Goal: Task Accomplishment & Management: Use online tool/utility

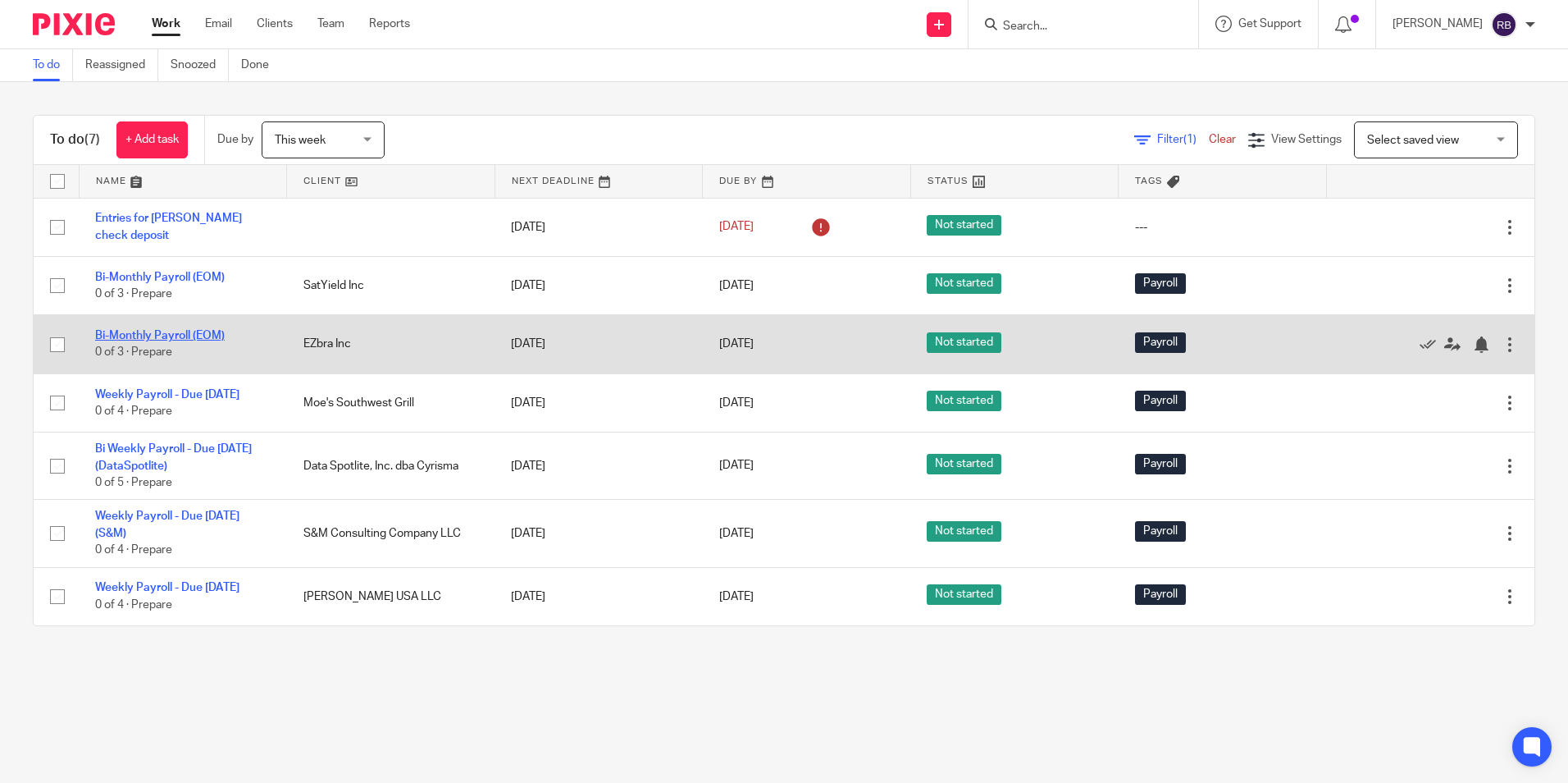
click at [140, 331] on link "Bi-Monthly Payroll (EOM)" at bounding box center [160, 335] width 130 height 11
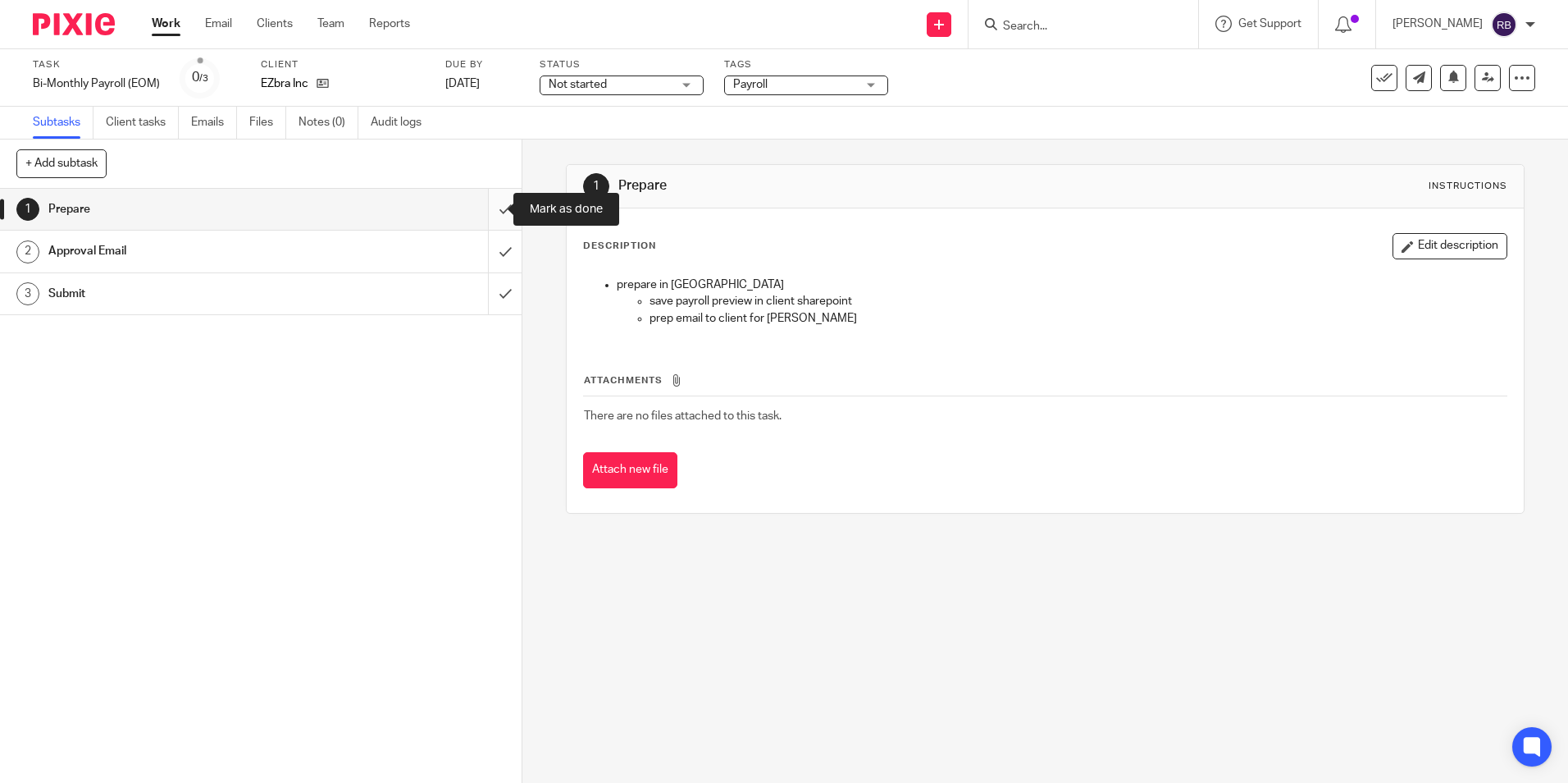
click at [485, 207] on input "submit" at bounding box center [261, 209] width 522 height 41
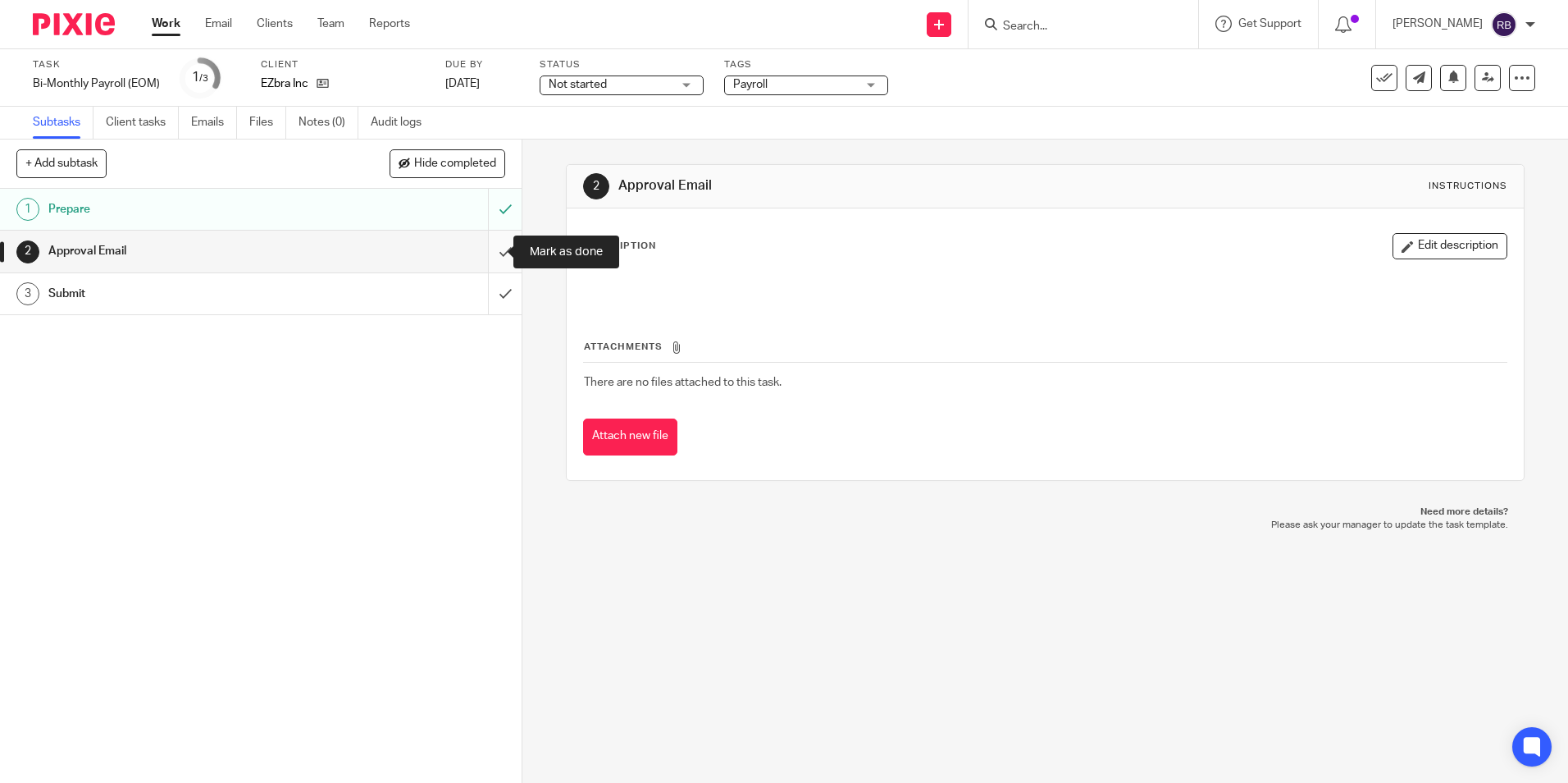
click at [483, 253] on input "submit" at bounding box center [261, 250] width 522 height 41
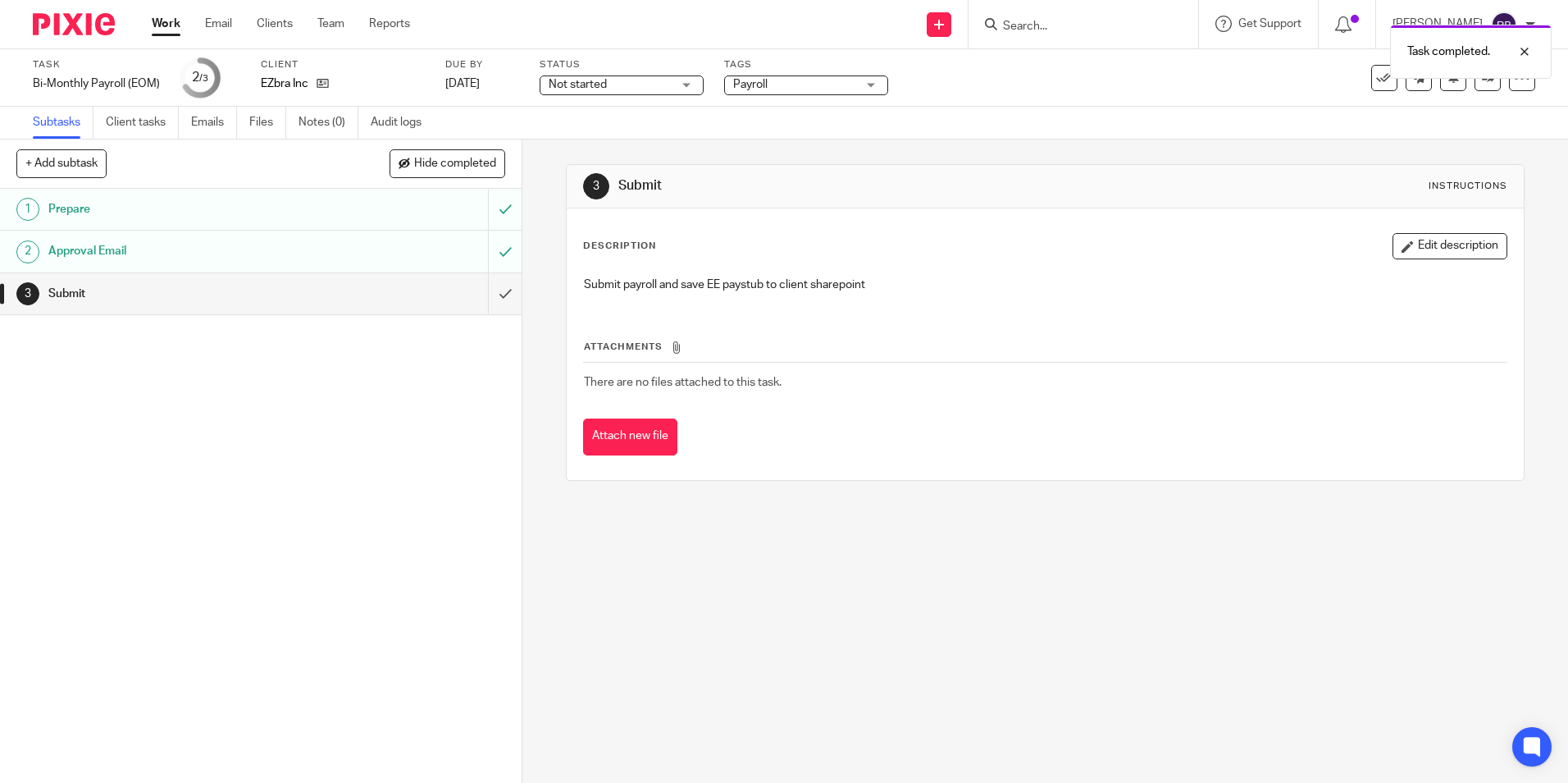
click at [150, 22] on div "Work Email Clients Team Reports Work Email Clients Team Reports Settings" at bounding box center [286, 24] width 300 height 48
click at [168, 22] on link "Work" at bounding box center [166, 24] width 29 height 17
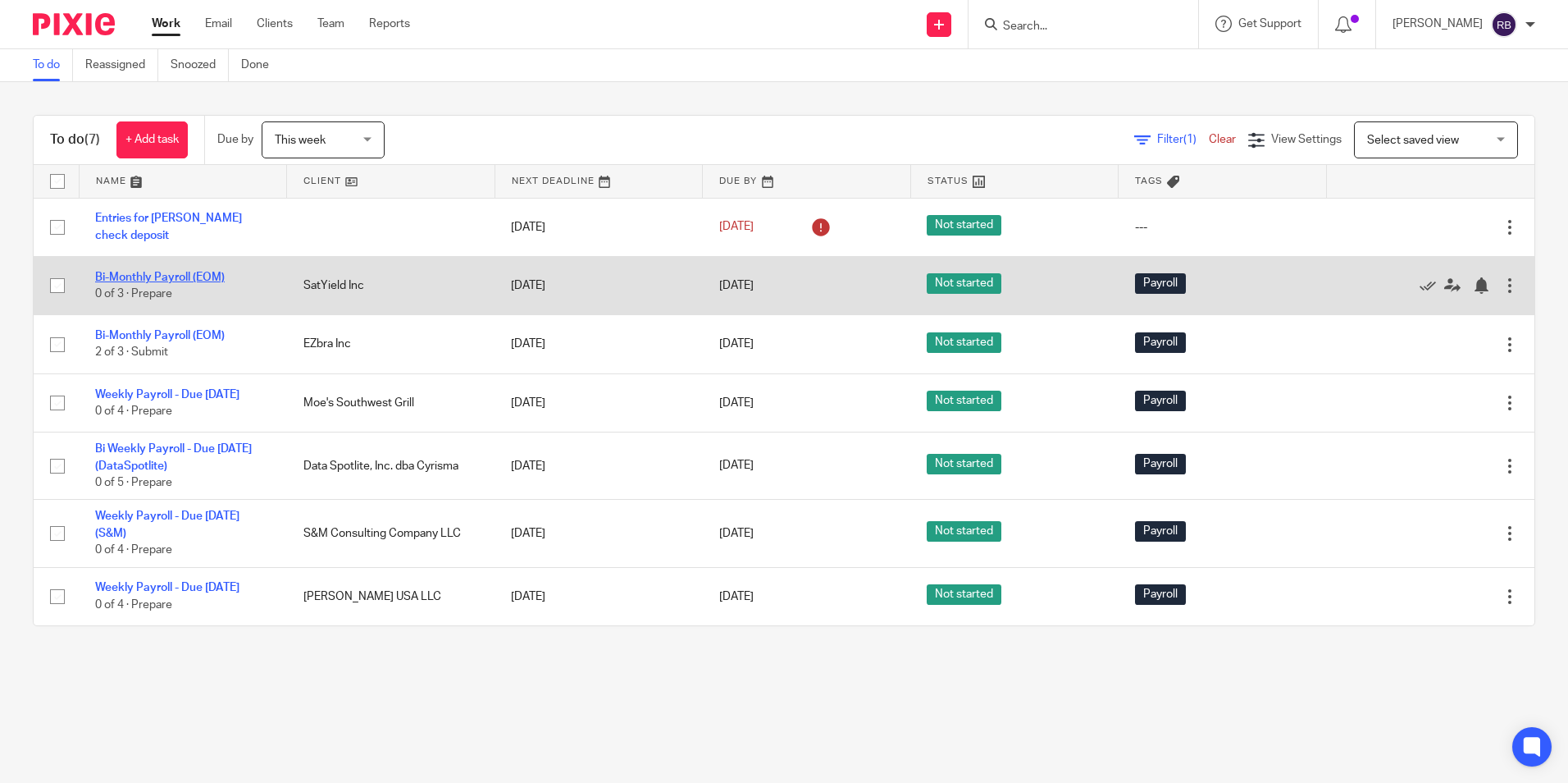
click at [155, 278] on link "Bi-Monthly Payroll (EOM)" at bounding box center [160, 277] width 130 height 11
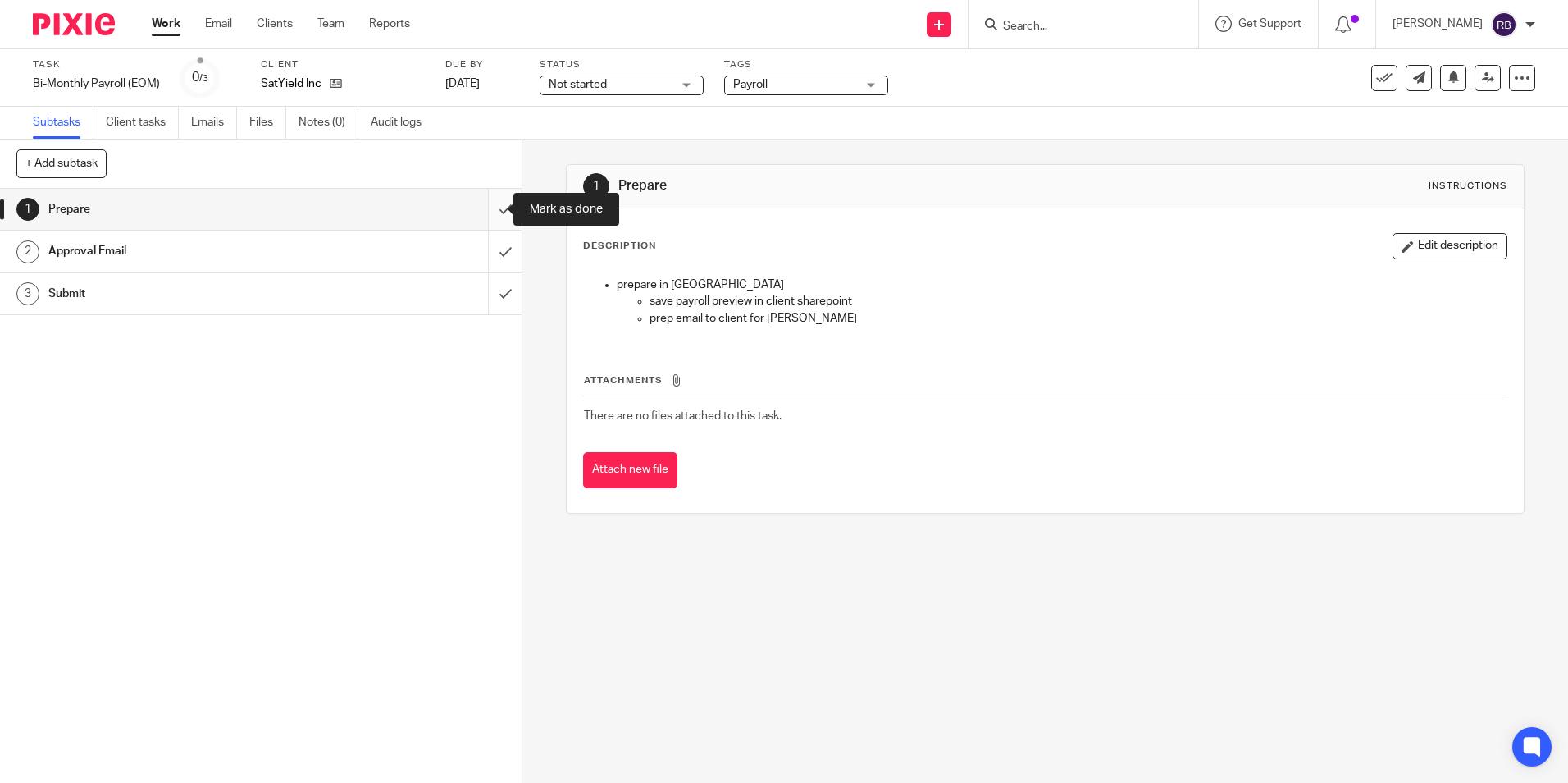
click at [484, 208] on input "submit" at bounding box center [261, 209] width 522 height 41
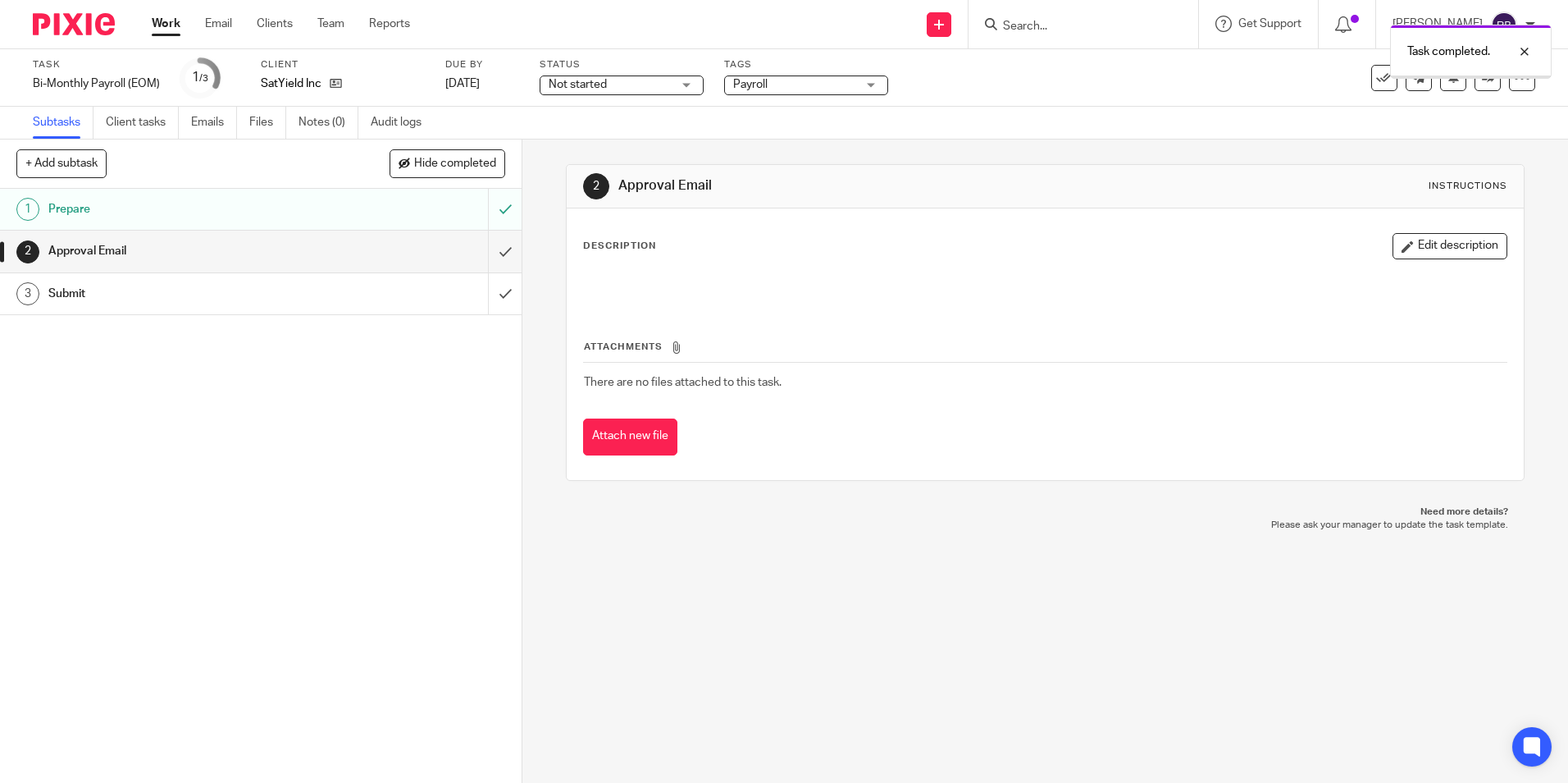
click at [486, 251] on input "submit" at bounding box center [261, 250] width 522 height 41
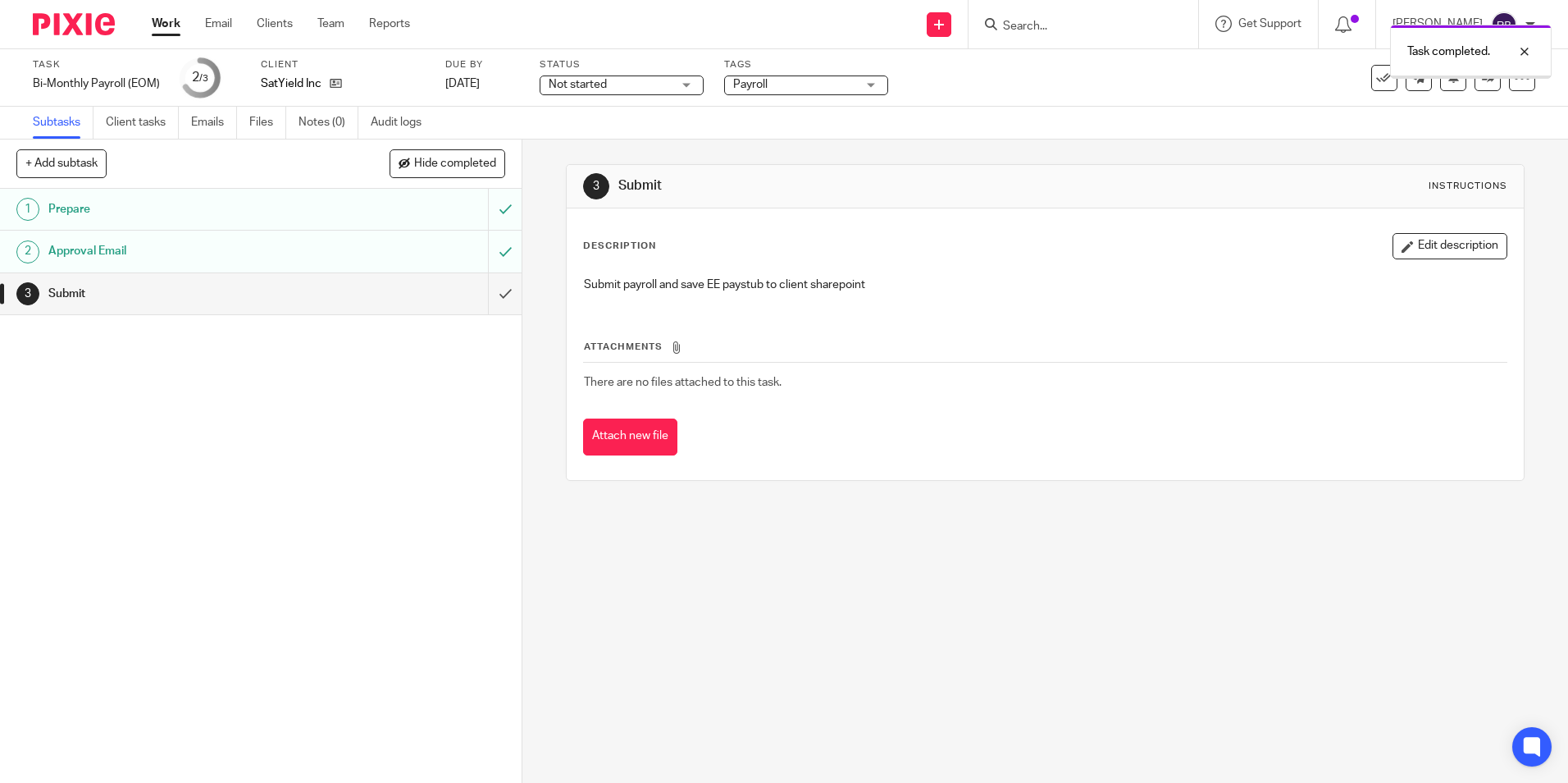
click at [156, 22] on link "Work" at bounding box center [166, 24] width 29 height 17
